Goal: Task Accomplishment & Management: Use online tool/utility

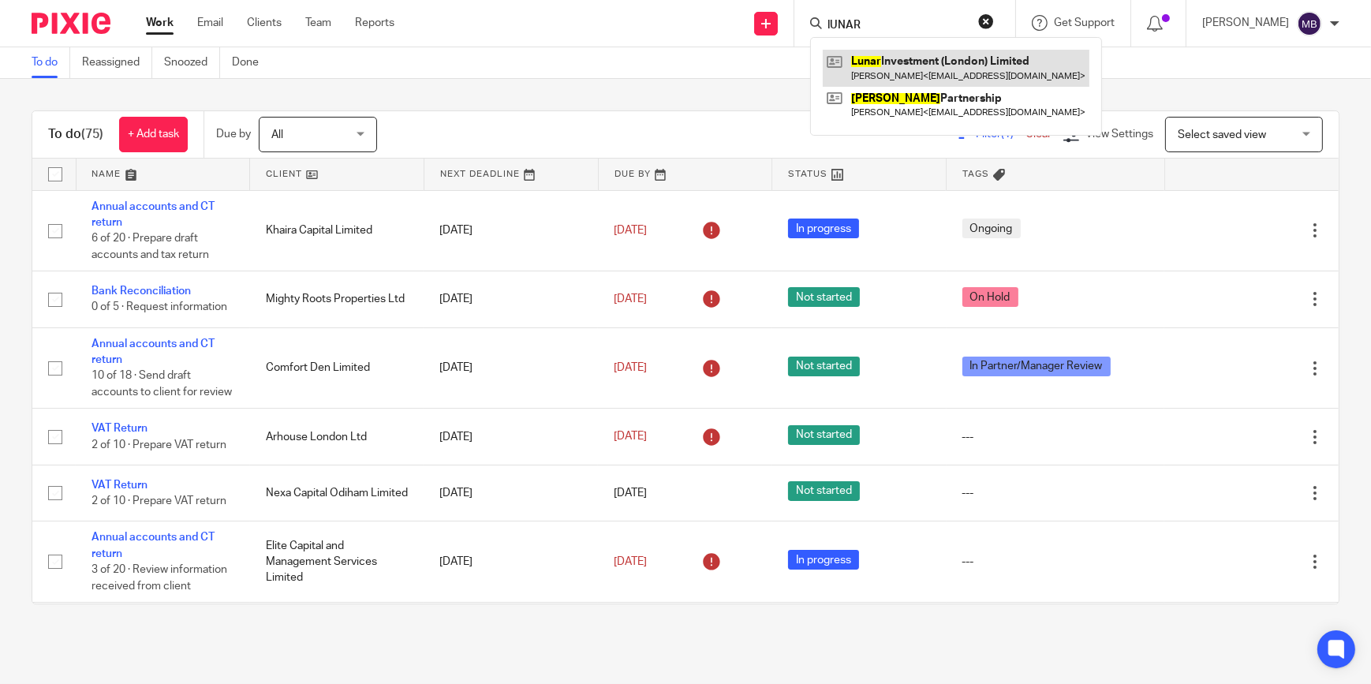
type input "lUNAR"
click at [891, 71] on link at bounding box center [956, 68] width 267 height 36
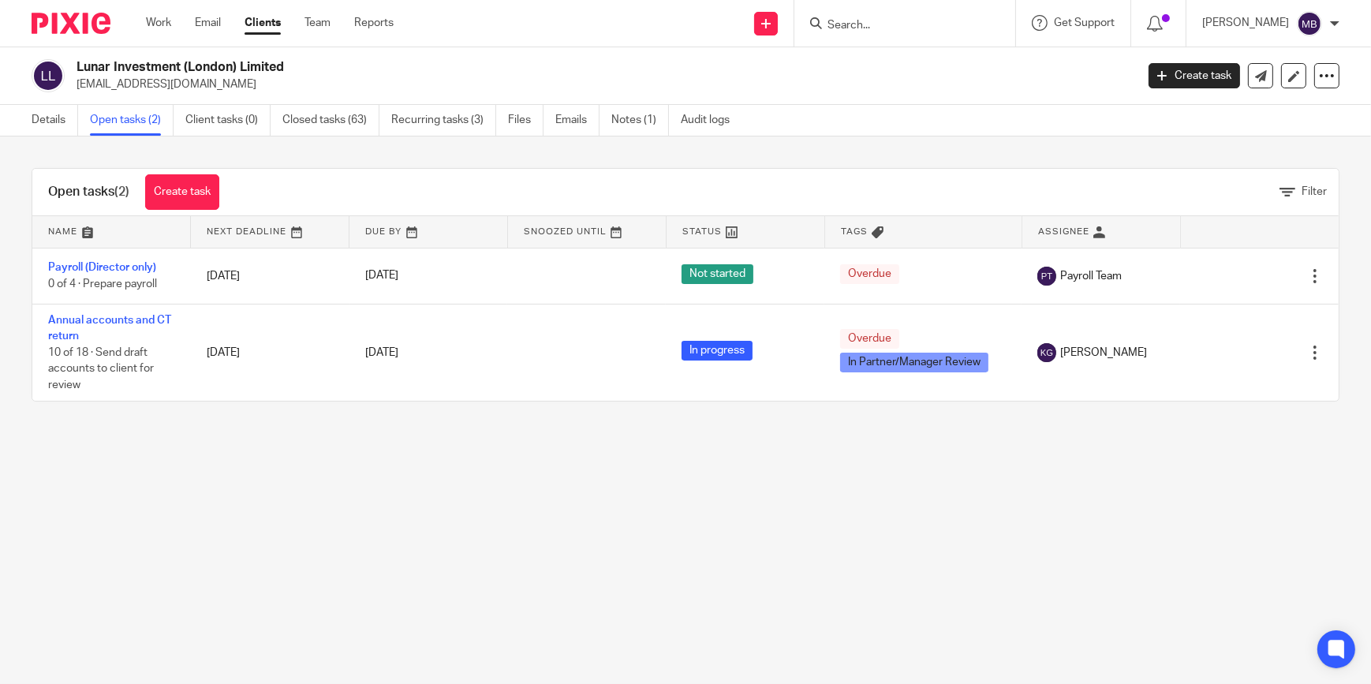
click at [113, 320] on link "Annual accounts and CT return" at bounding box center [109, 328] width 123 height 27
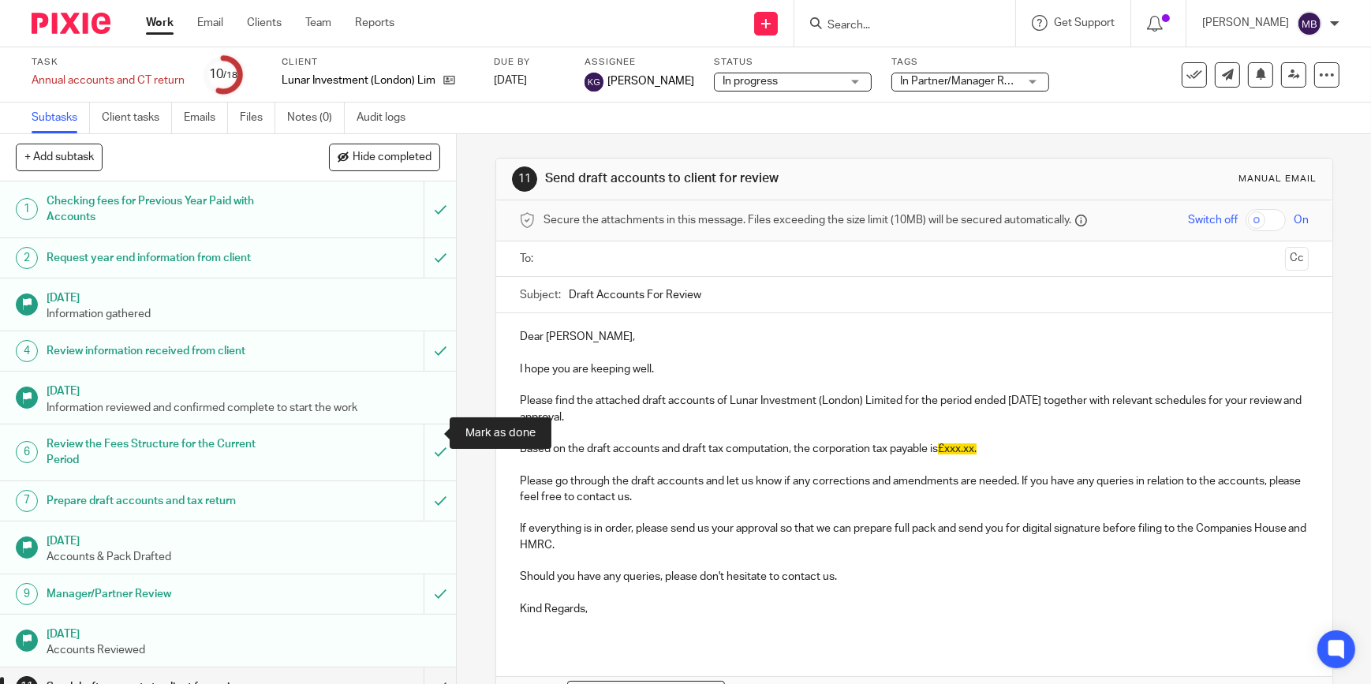
scroll to position [334, 0]
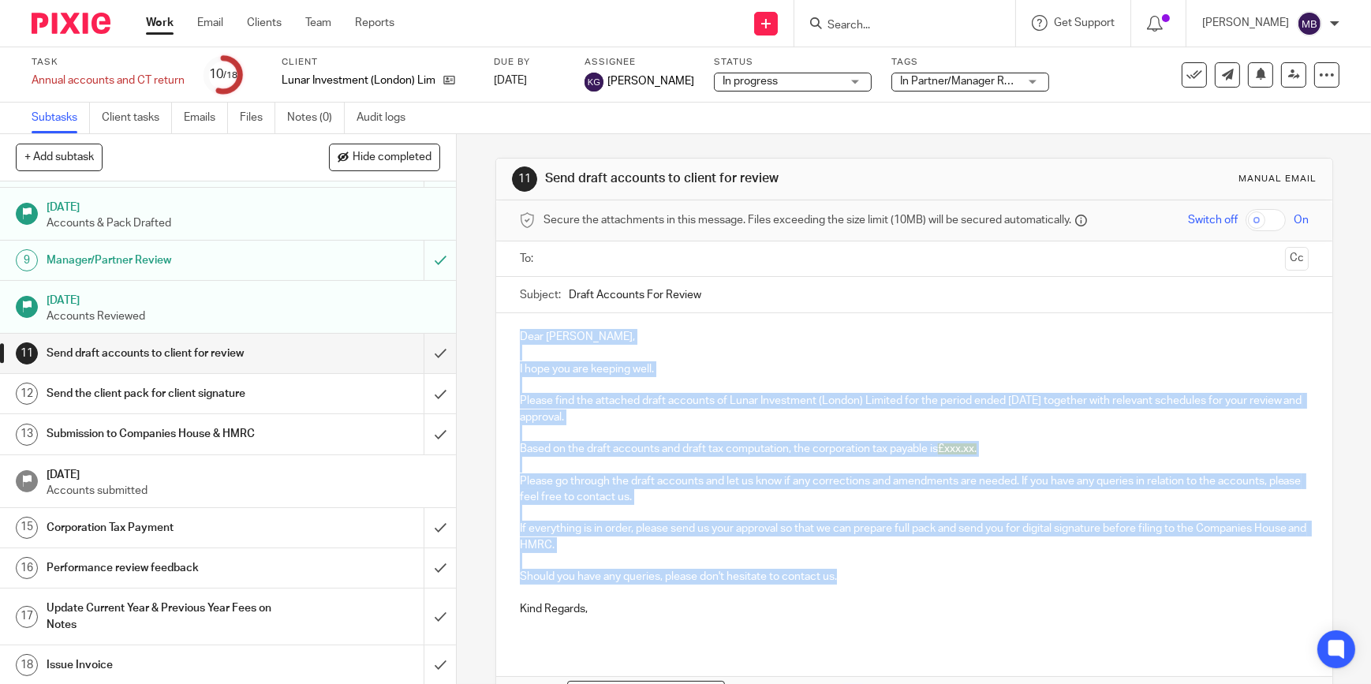
drag, startPoint x: 513, startPoint y: 334, endPoint x: 900, endPoint y: 568, distance: 451.4
click at [900, 568] on div "Dear Bogdan, I hope you are keeping well. Please find the attached draft accoun…" at bounding box center [914, 478] width 836 height 331
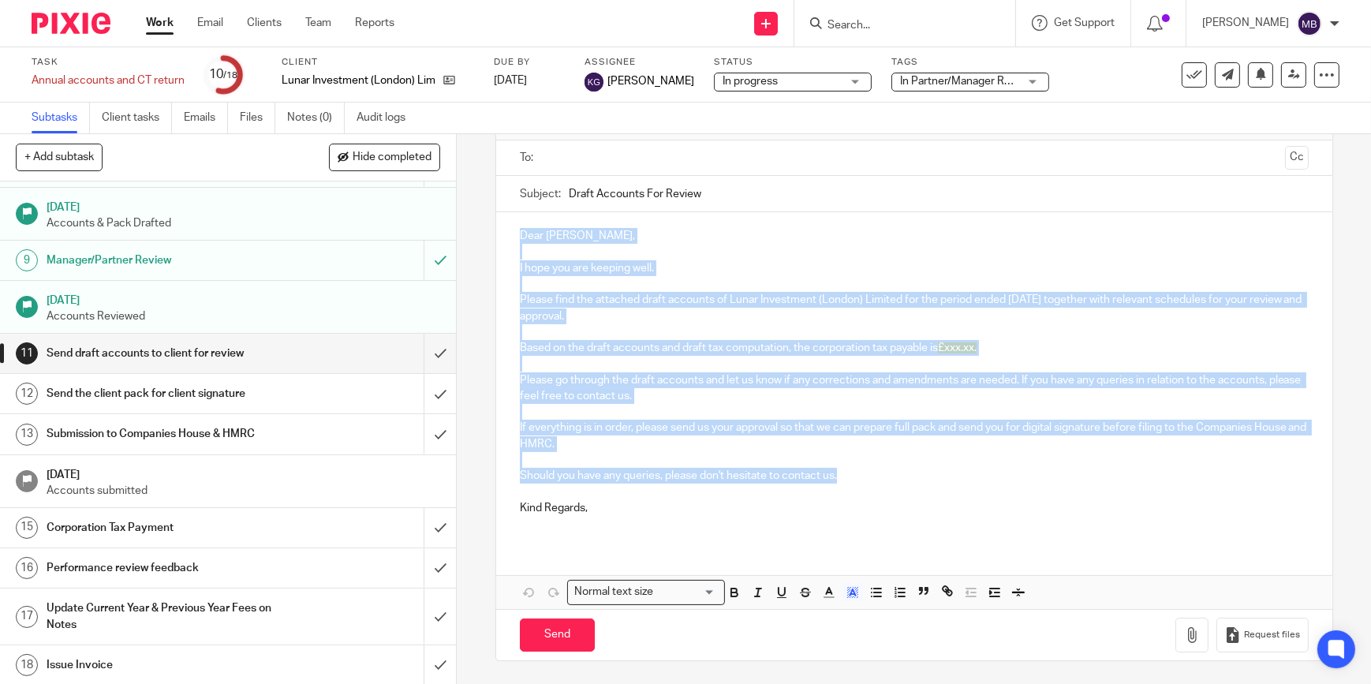
copy div "Dear Bogdan, I hope you are keeping well. Please find the attached draft accoun…"
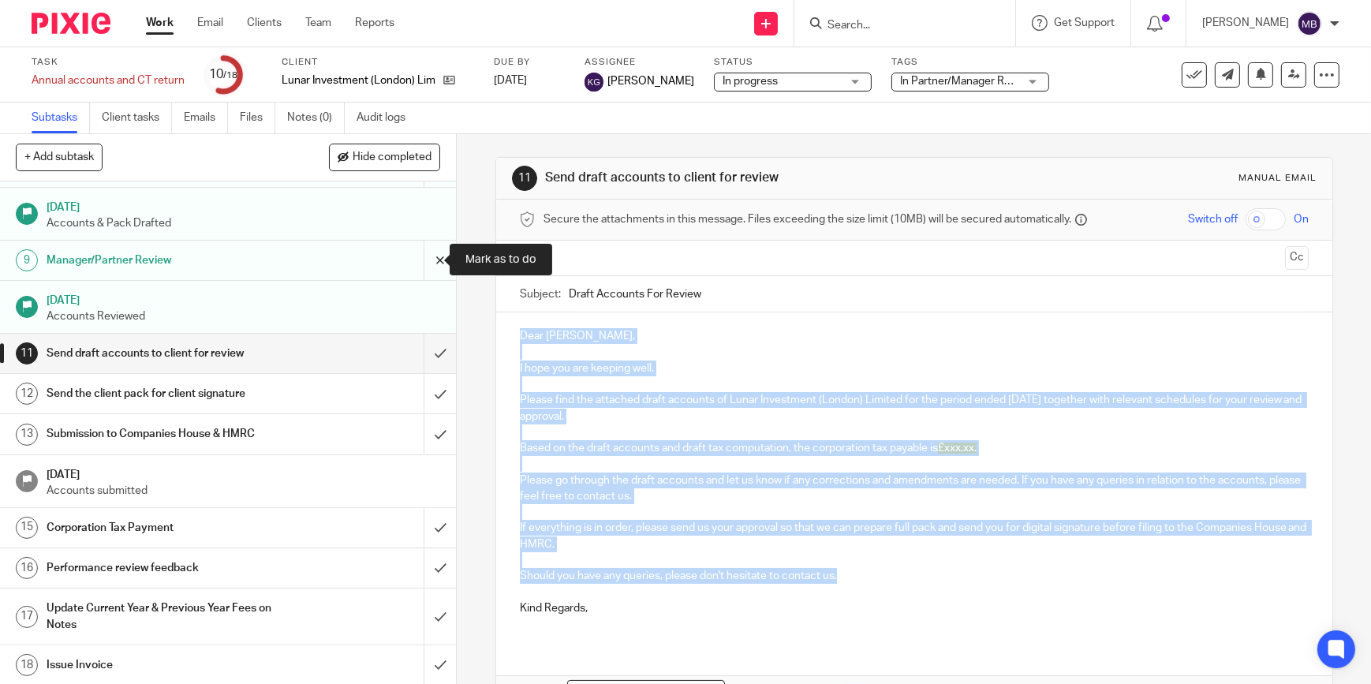
scroll to position [0, 0]
click at [412, 348] on input "submit" at bounding box center [228, 353] width 456 height 39
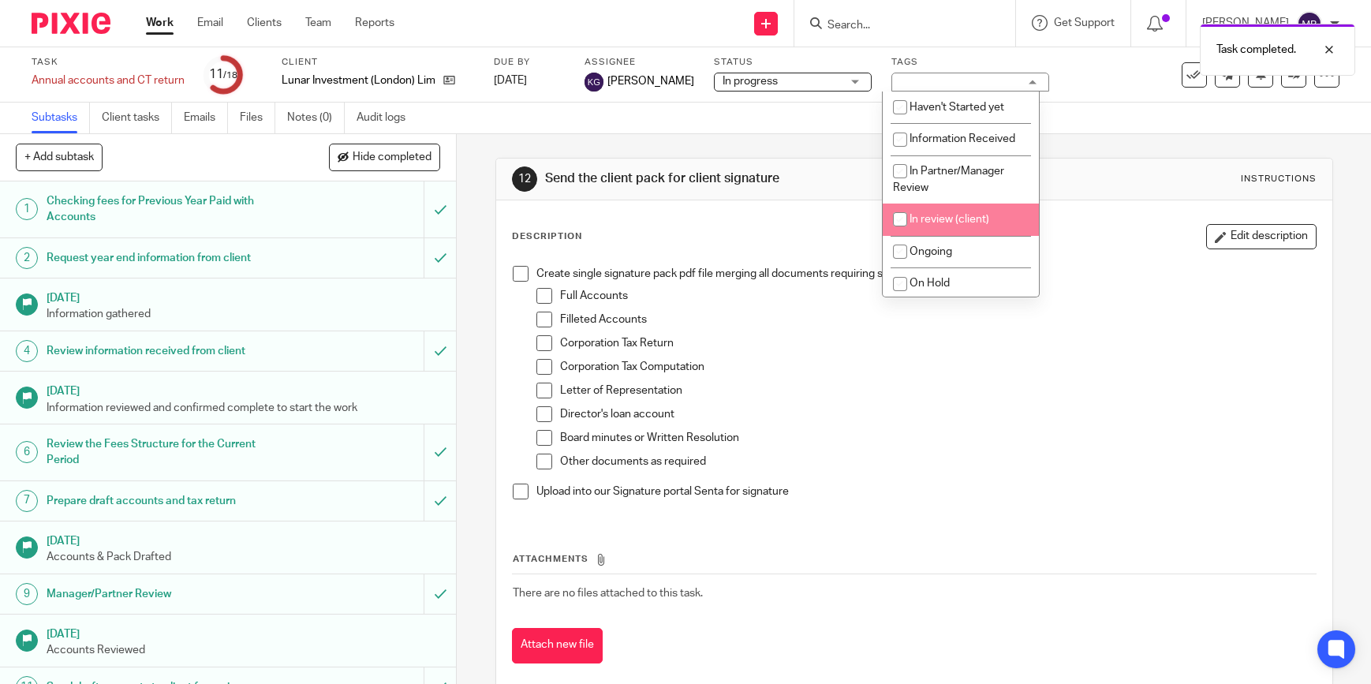
click at [944, 226] on li "In review (client)" at bounding box center [960, 219] width 156 height 32
checkbox input "true"
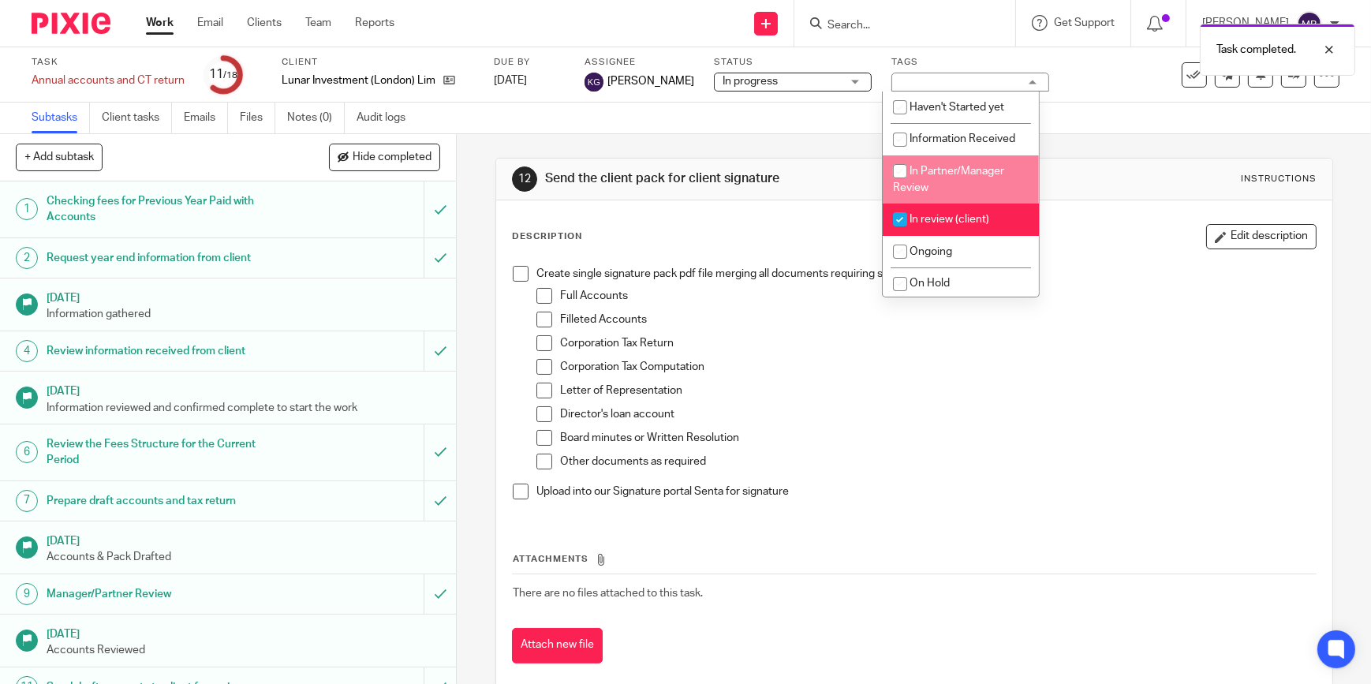
click at [1079, 156] on div "12 Send the client pack for client signature Instructions Description Edit desc…" at bounding box center [913, 422] width 837 height 577
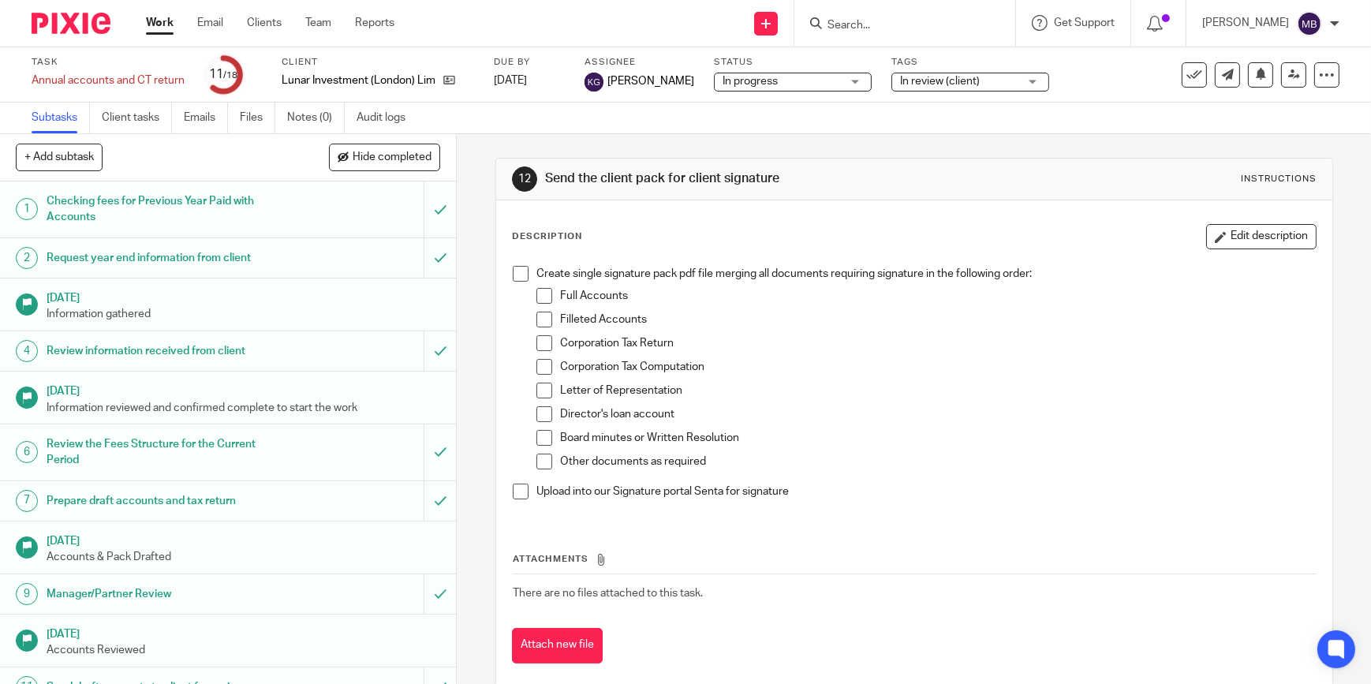
click at [103, 23] on img at bounding box center [71, 23] width 79 height 21
click at [84, 23] on img at bounding box center [71, 23] width 79 height 21
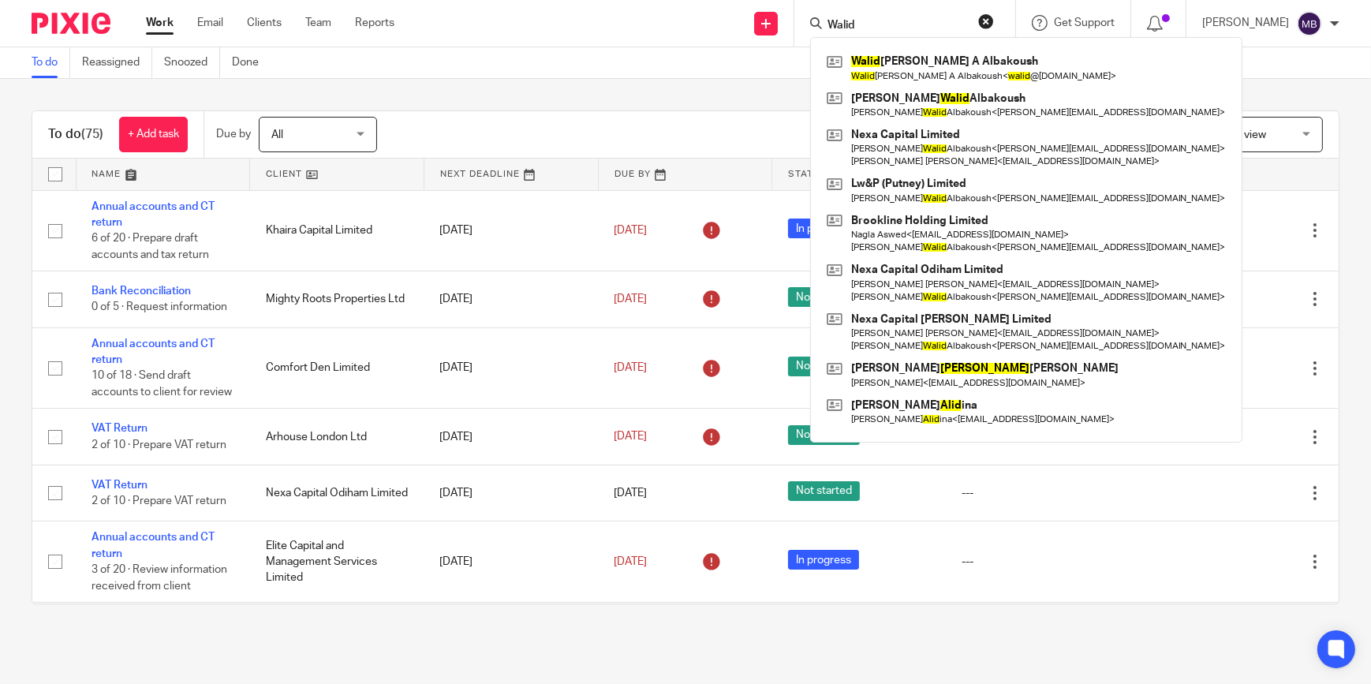
click at [986, 17] on button "reset" at bounding box center [986, 21] width 16 height 16
click at [604, 91] on div "To do (75) + Add task Due by All All Today Tomorrow This week Next week This mo…" at bounding box center [685, 357] width 1371 height 557
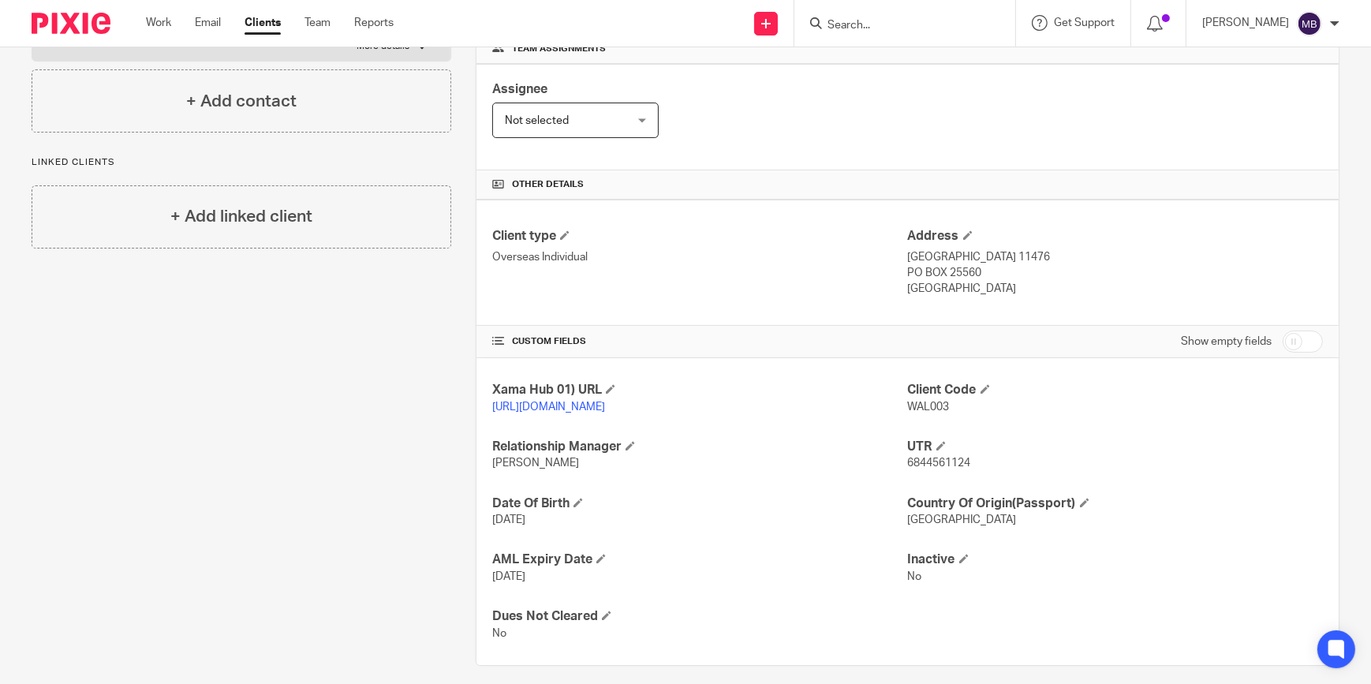
scroll to position [276, 0]
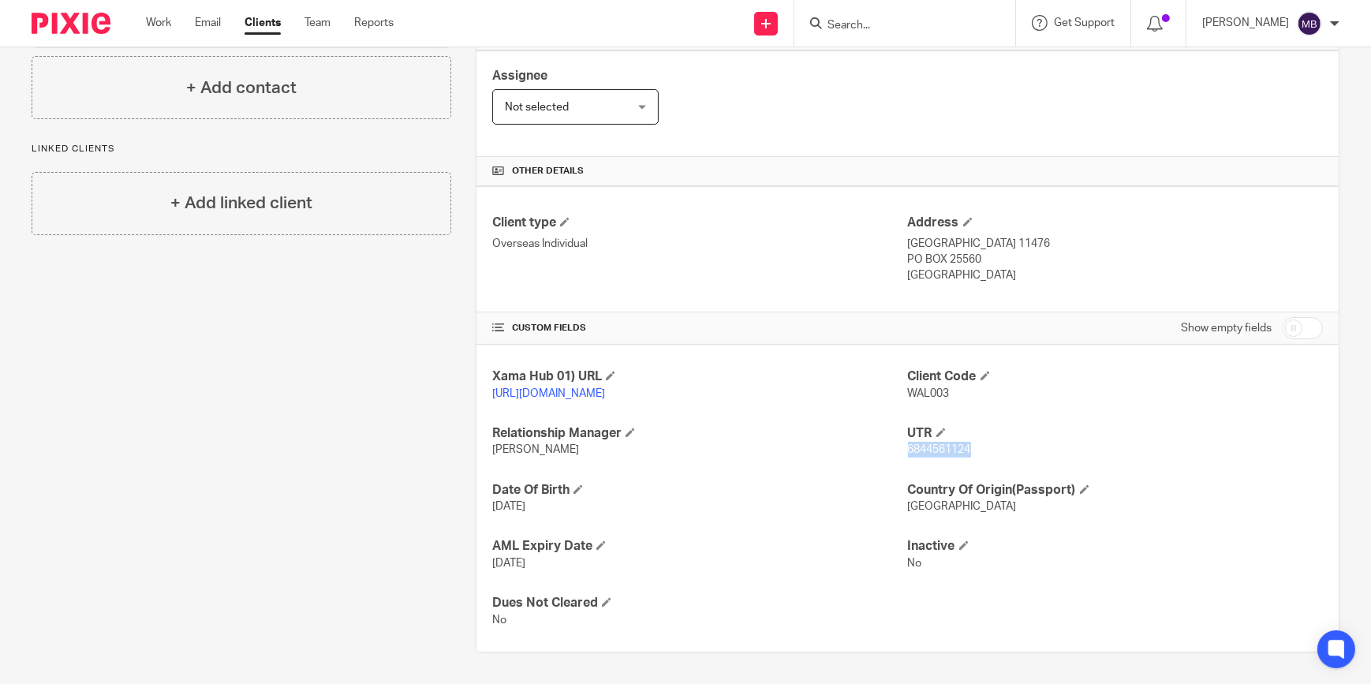
drag, startPoint x: 903, startPoint y: 450, endPoint x: 964, endPoint y: 450, distance: 61.5
click at [964, 450] on p "6844561124" at bounding box center [1115, 450] width 415 height 16
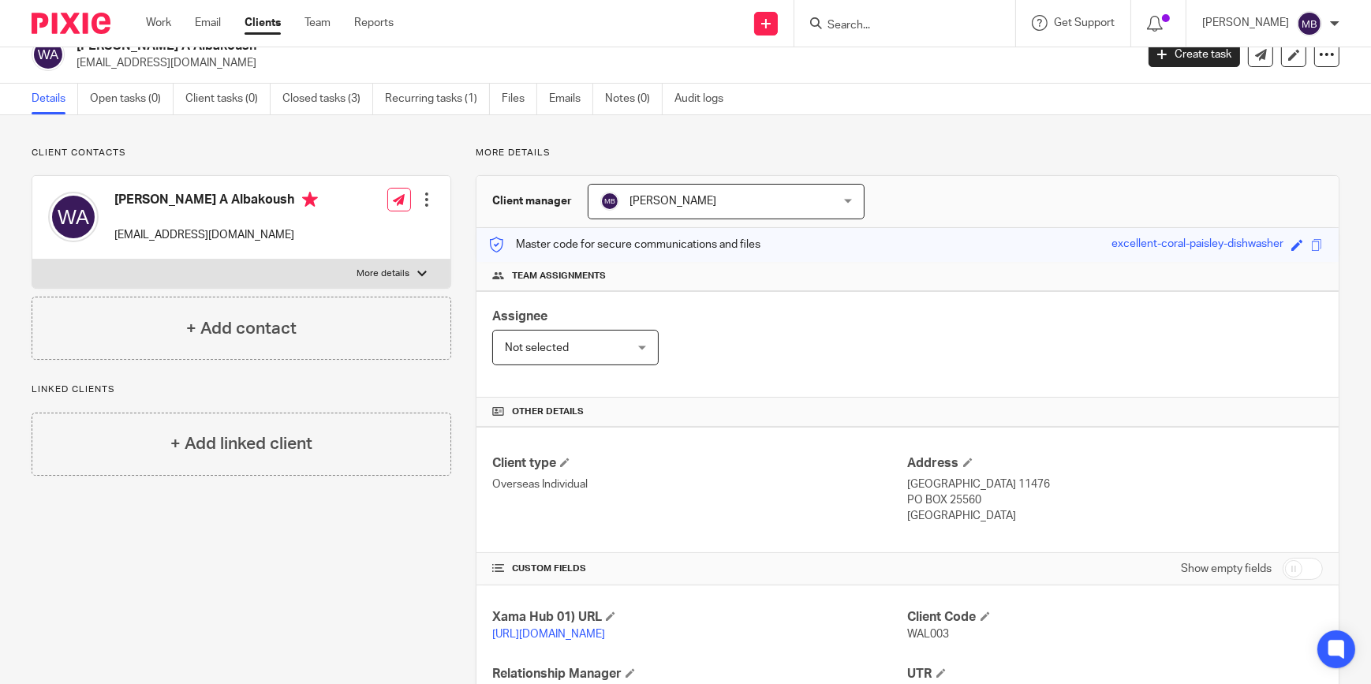
scroll to position [0, 0]
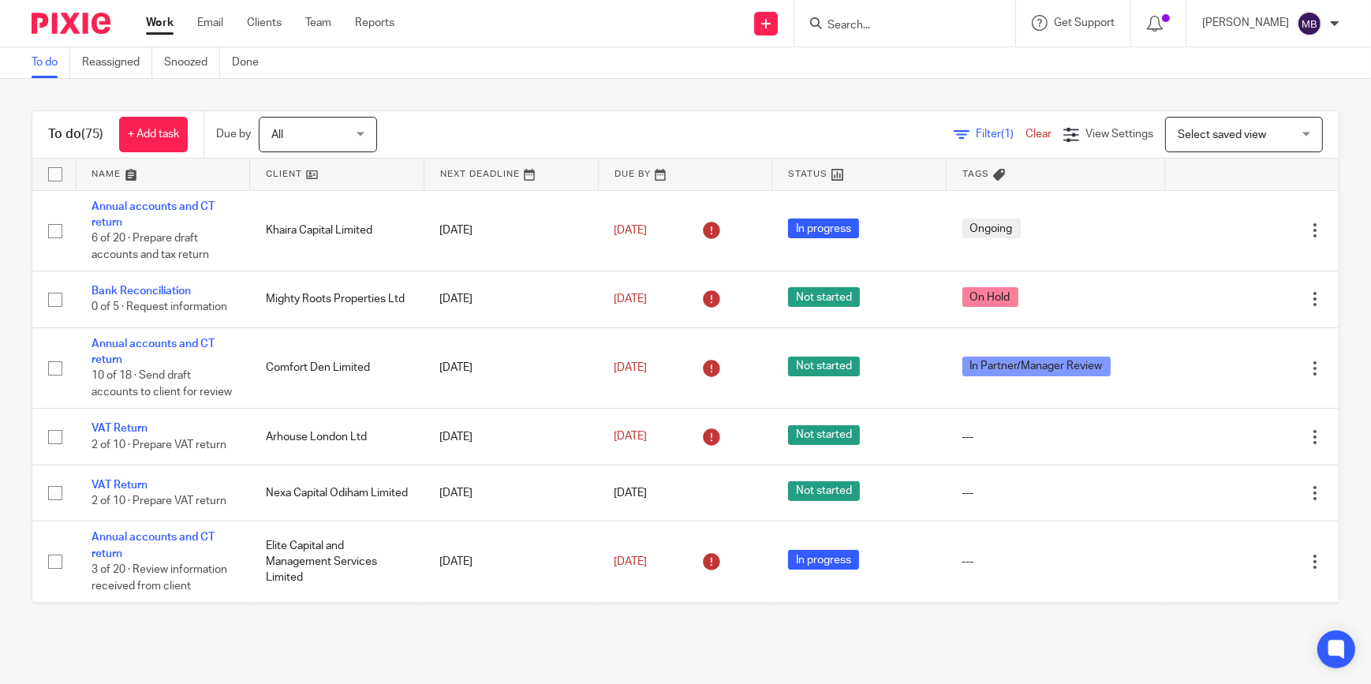
click at [97, 26] on img at bounding box center [71, 23] width 79 height 21
click at [910, 26] on input "Search" at bounding box center [897, 26] width 142 height 14
paste input "Jd Establishment Ltd"
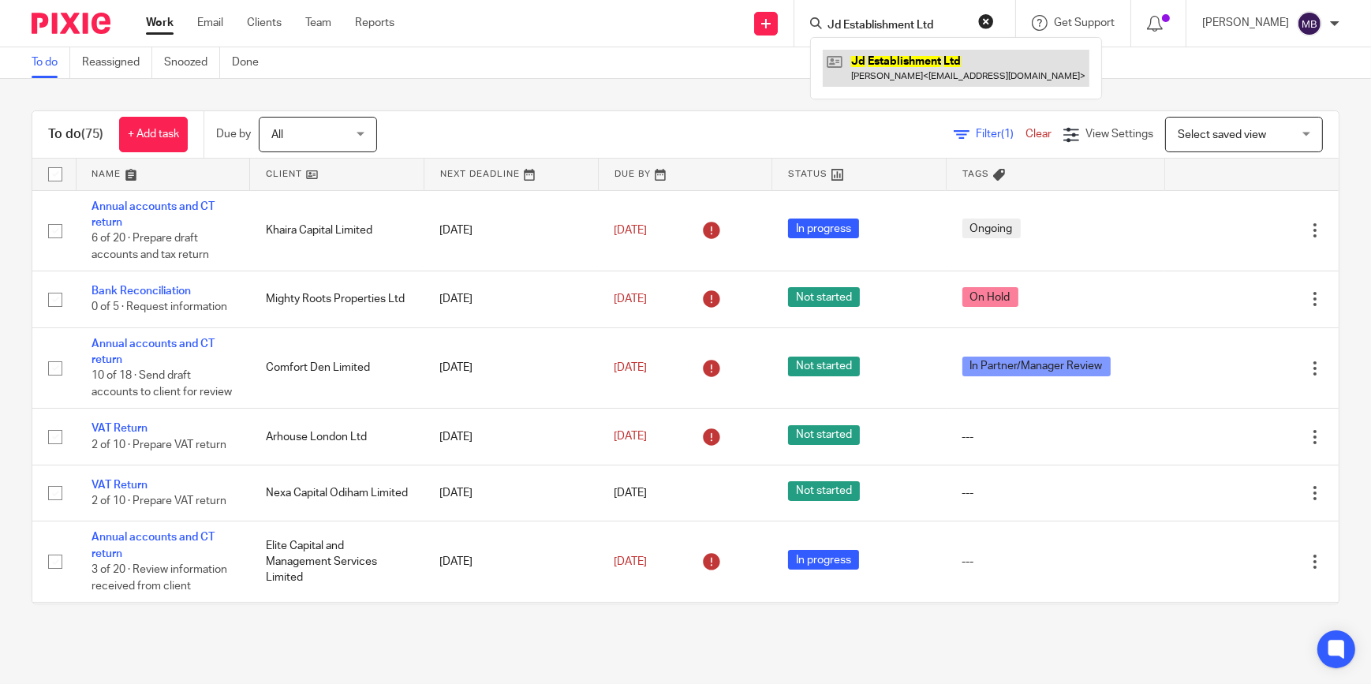
type input "Jd Establishment Ltd"
click at [934, 62] on link at bounding box center [956, 68] width 267 height 36
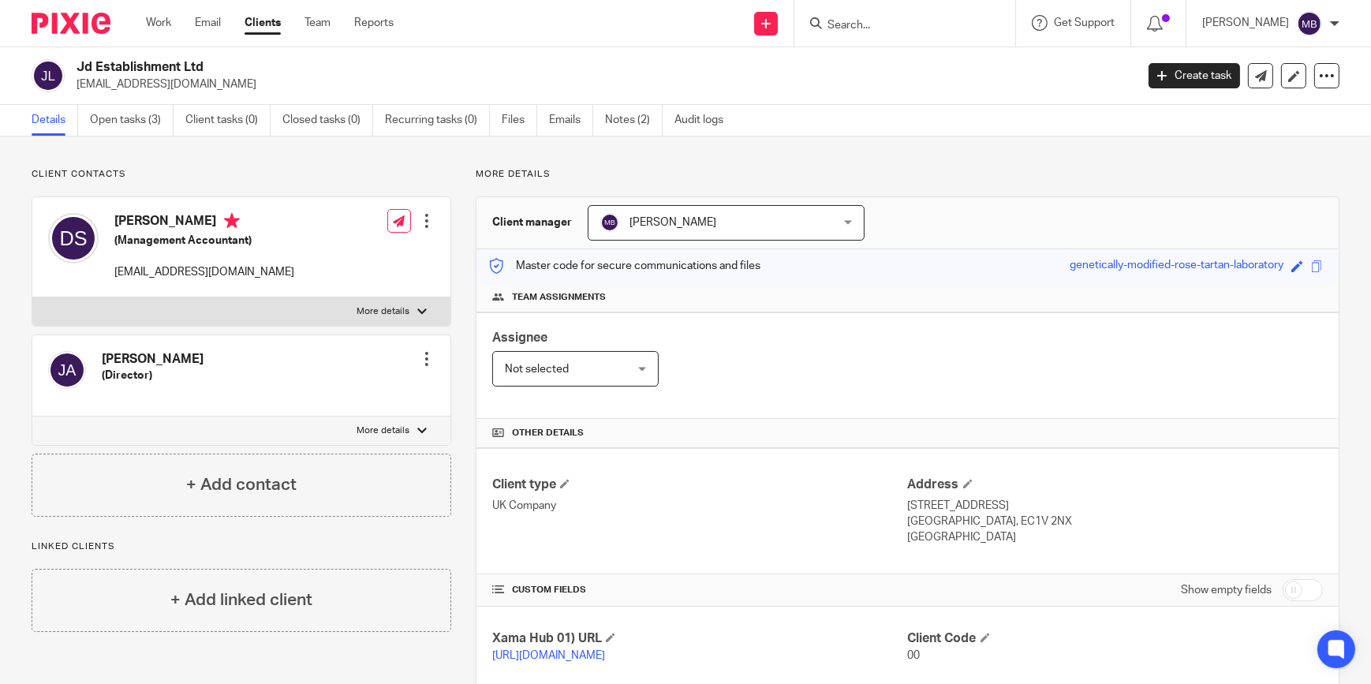
drag, startPoint x: 144, startPoint y: 125, endPoint x: 214, endPoint y: 174, distance: 86.2
click at [144, 126] on link "Open tasks (3)" at bounding box center [132, 120] width 84 height 31
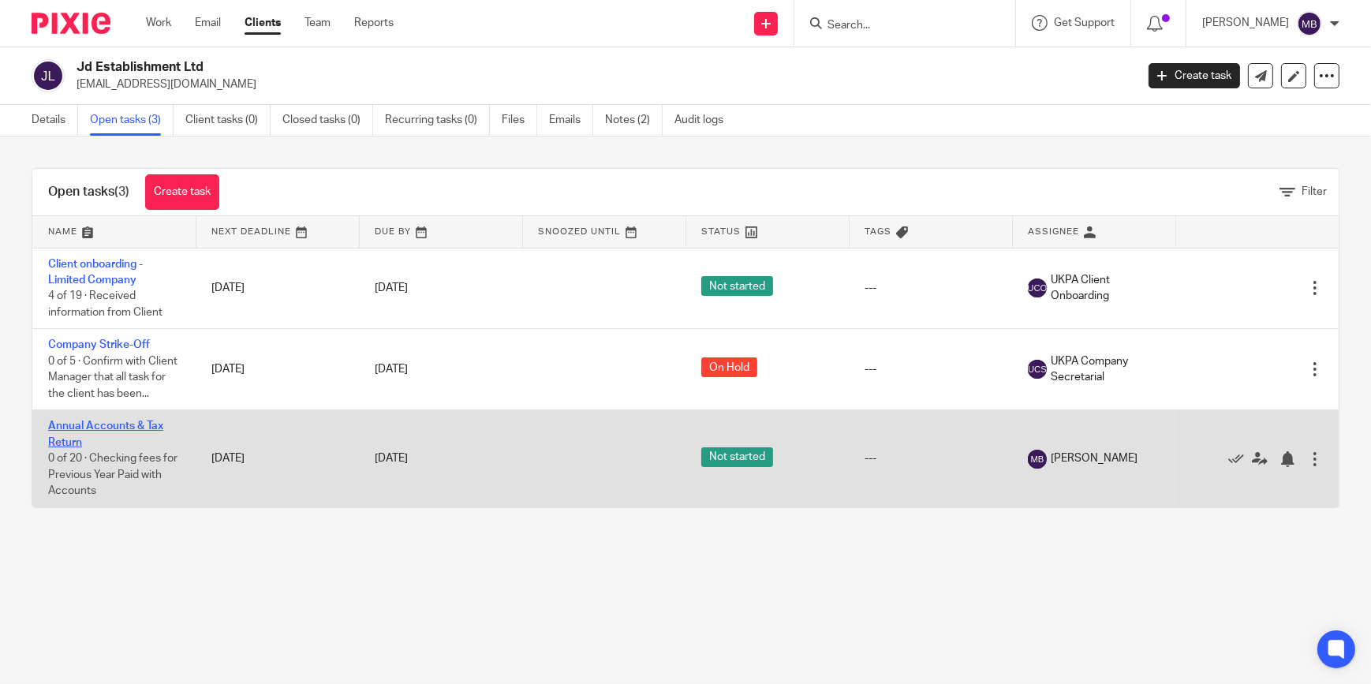
click at [116, 442] on link "Annual Accounts & Tax Return" at bounding box center [105, 433] width 115 height 27
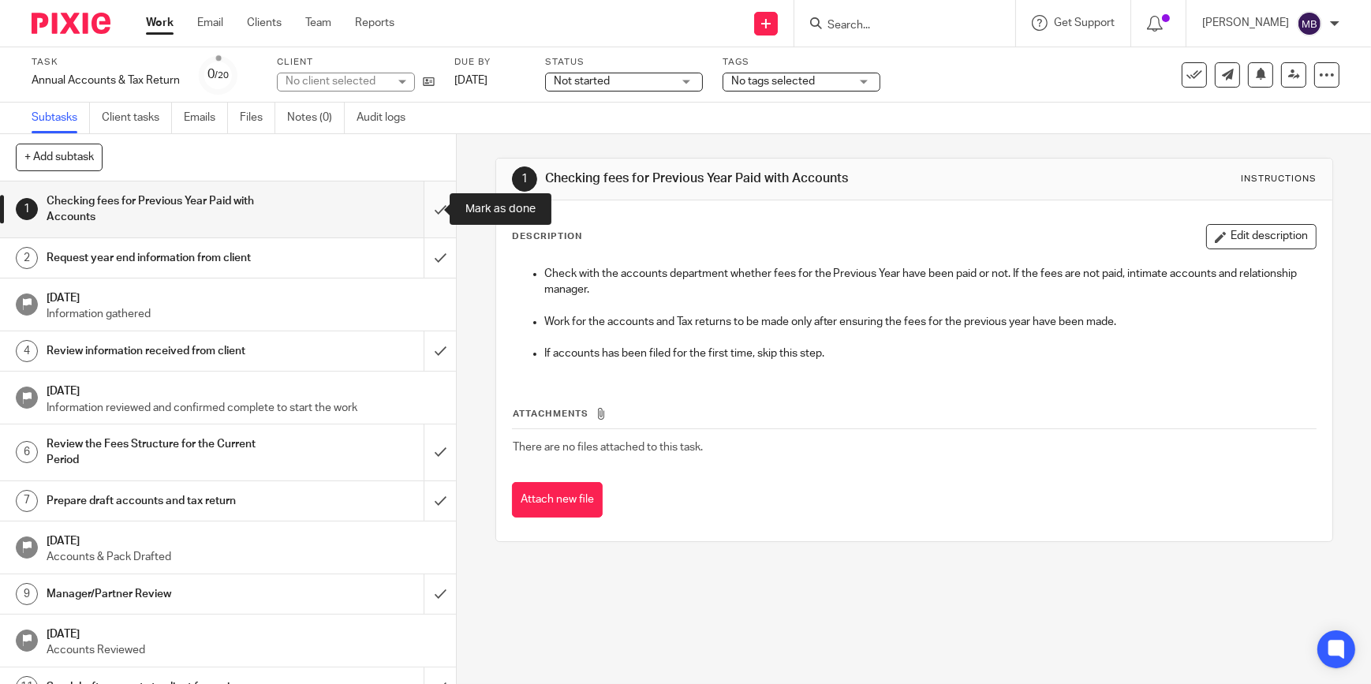
click at [430, 217] on input "submit" at bounding box center [228, 209] width 456 height 56
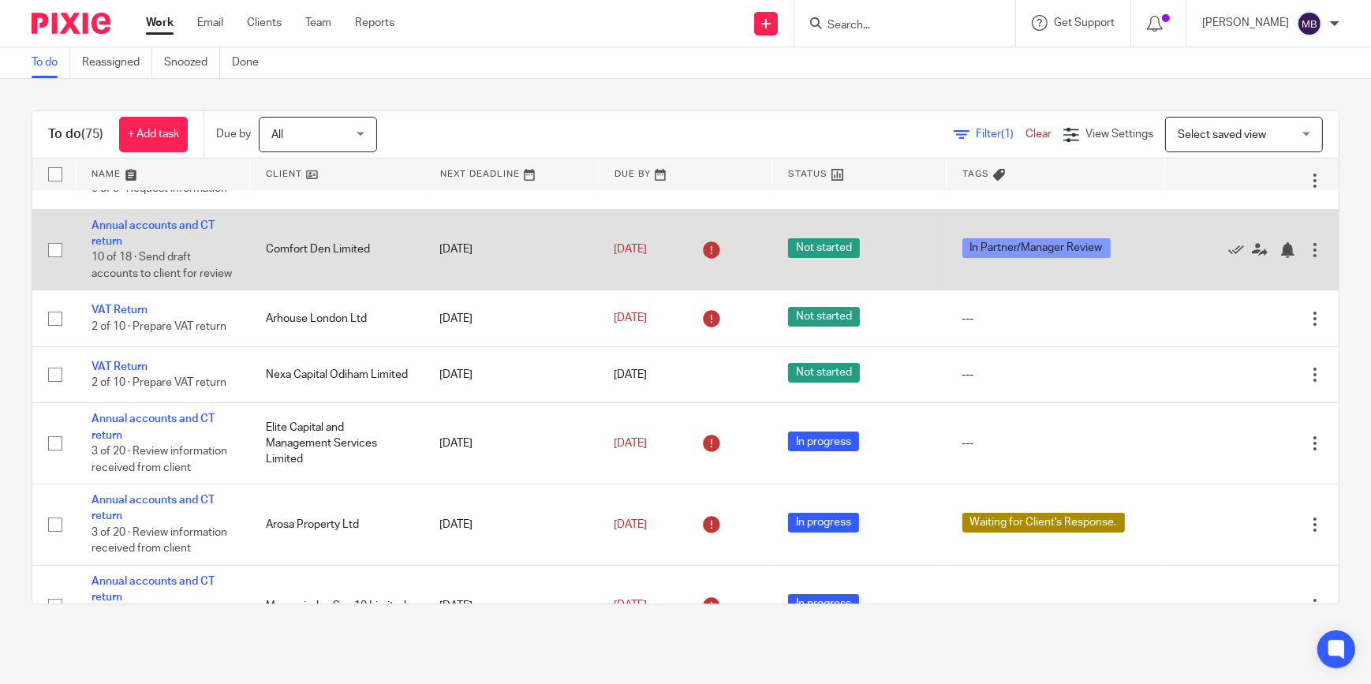
scroll to position [143, 0]
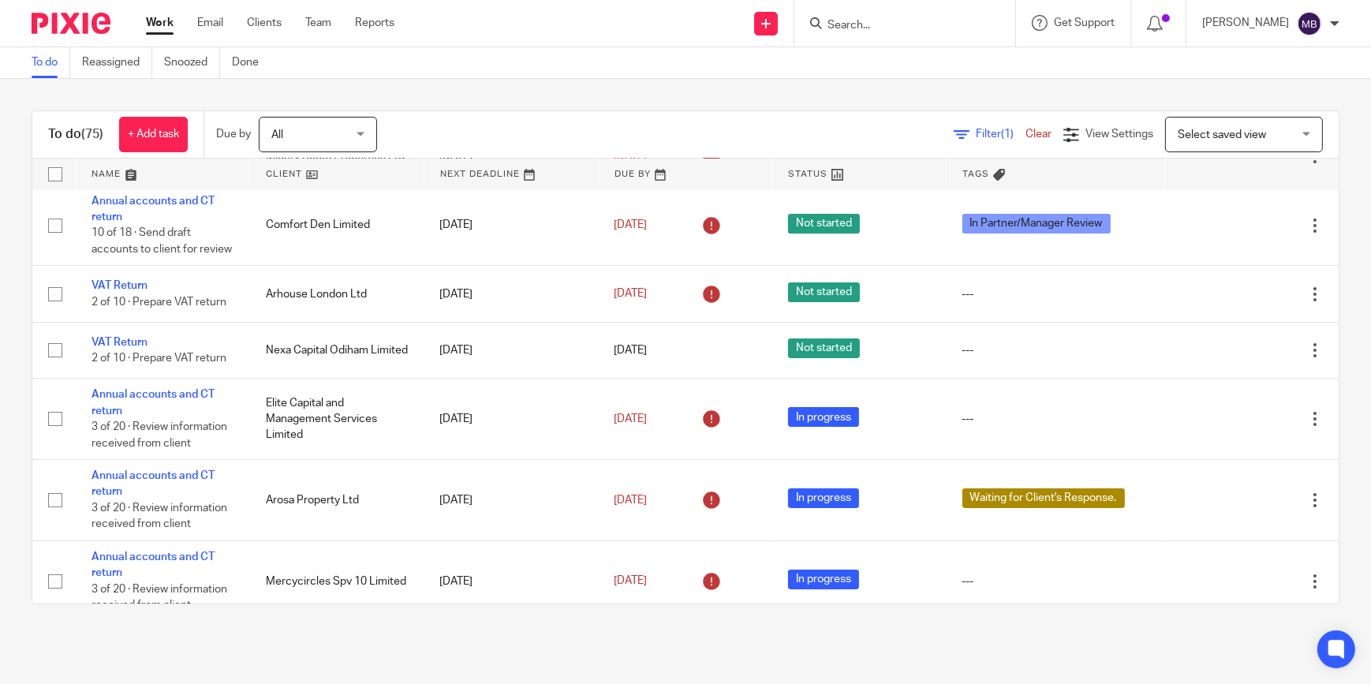
click at [871, 38] on div at bounding box center [904, 23] width 221 height 47
click at [874, 35] on div at bounding box center [904, 23] width 221 height 47
click at [880, 31] on input "Search" at bounding box center [897, 26] width 142 height 14
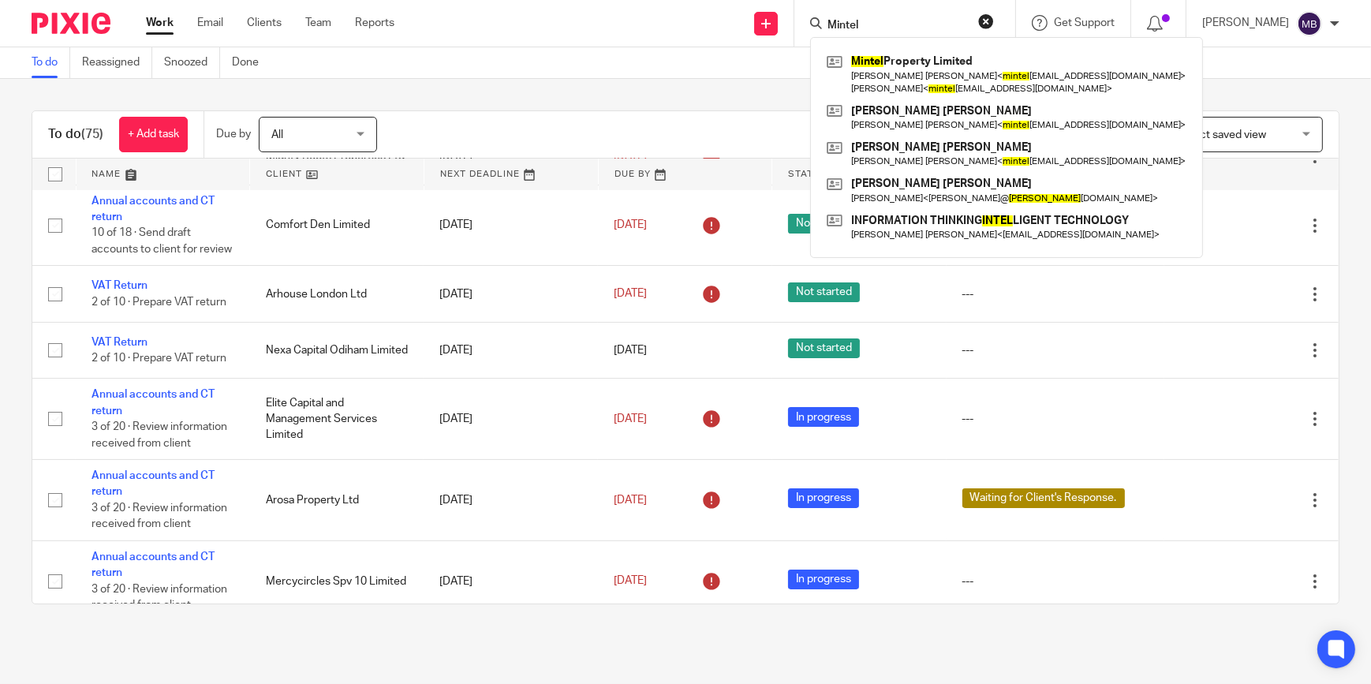
type input "Mintel"
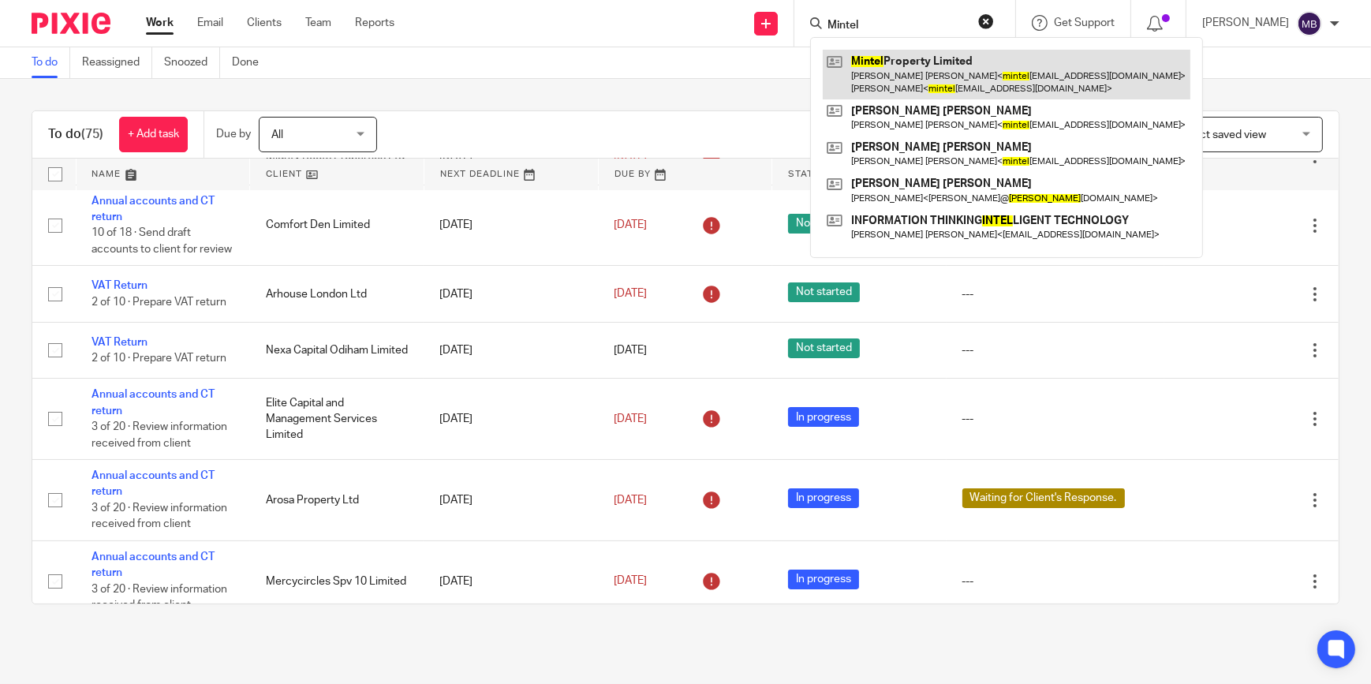
click at [897, 80] on link at bounding box center [1006, 74] width 367 height 49
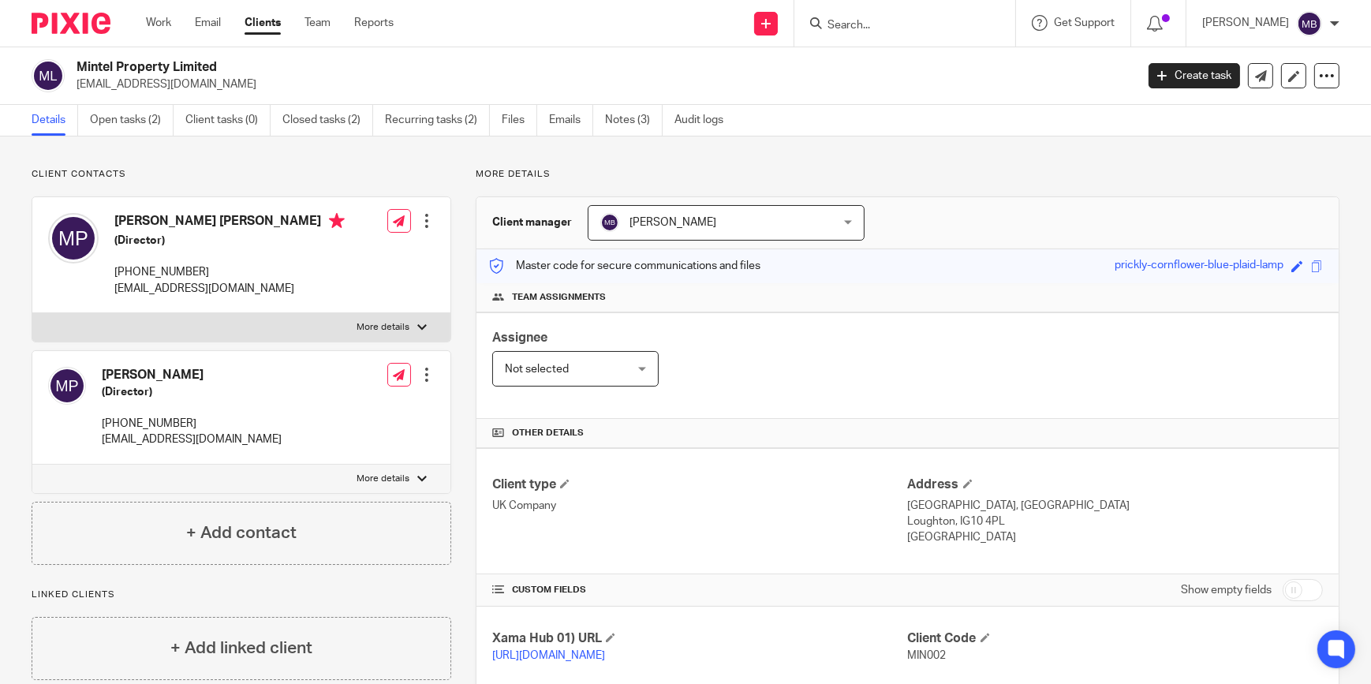
click at [76, 33] on img at bounding box center [71, 23] width 79 height 21
